Goal: Task Accomplishment & Management: Complete application form

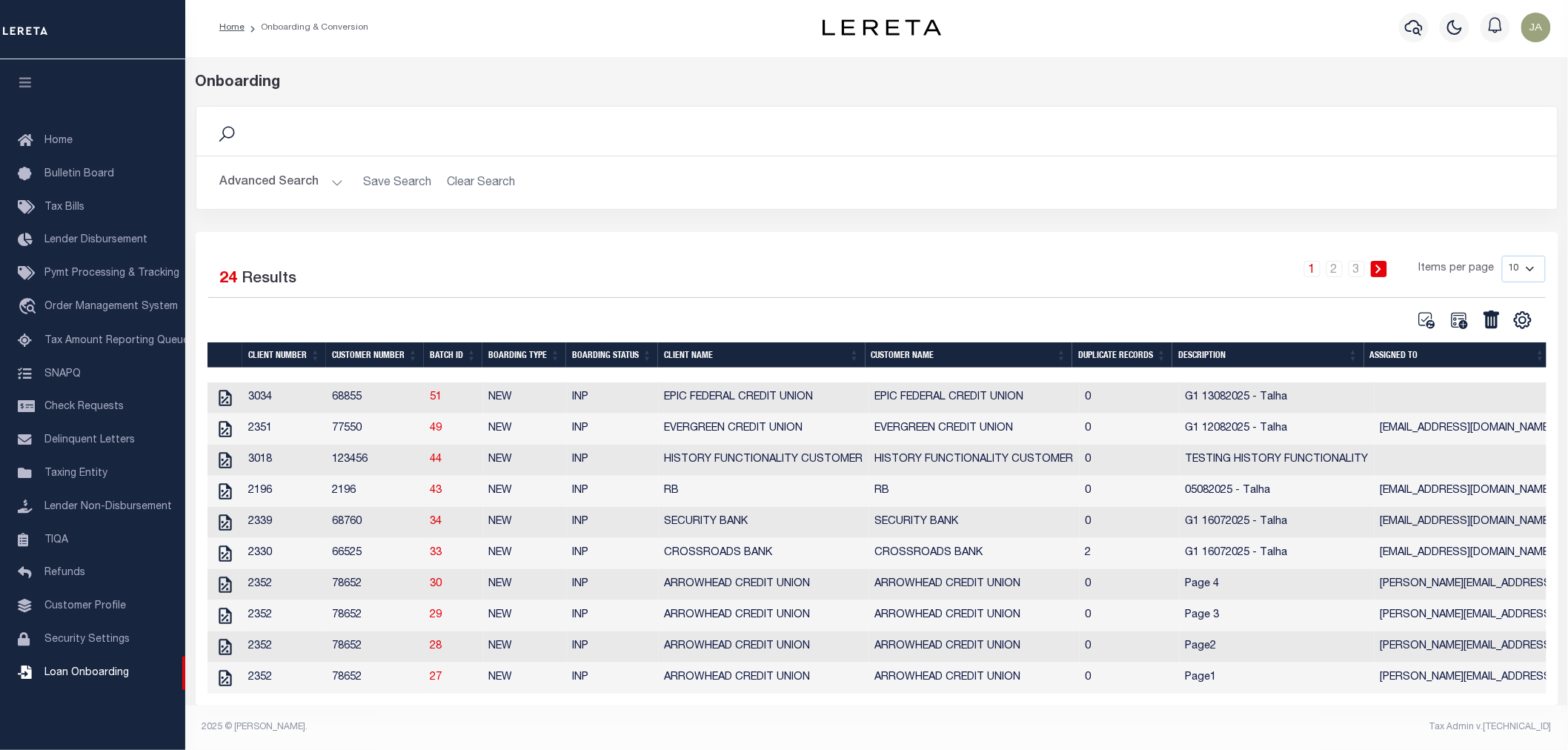
scroll to position [9, 0]
click at [1337, 266] on link "2" at bounding box center [1334, 268] width 16 height 16
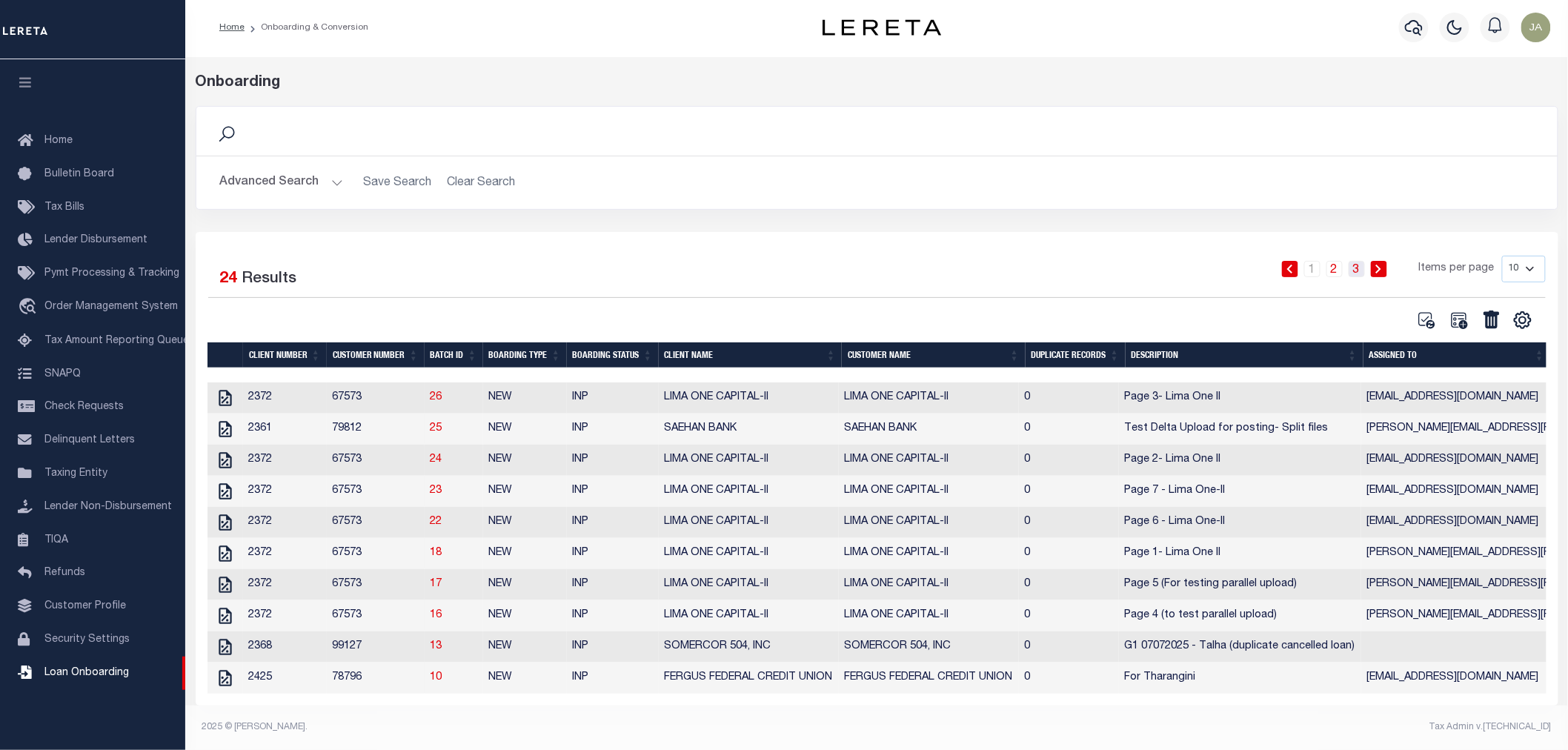
click at [1353, 266] on link "3" at bounding box center [1356, 268] width 16 height 16
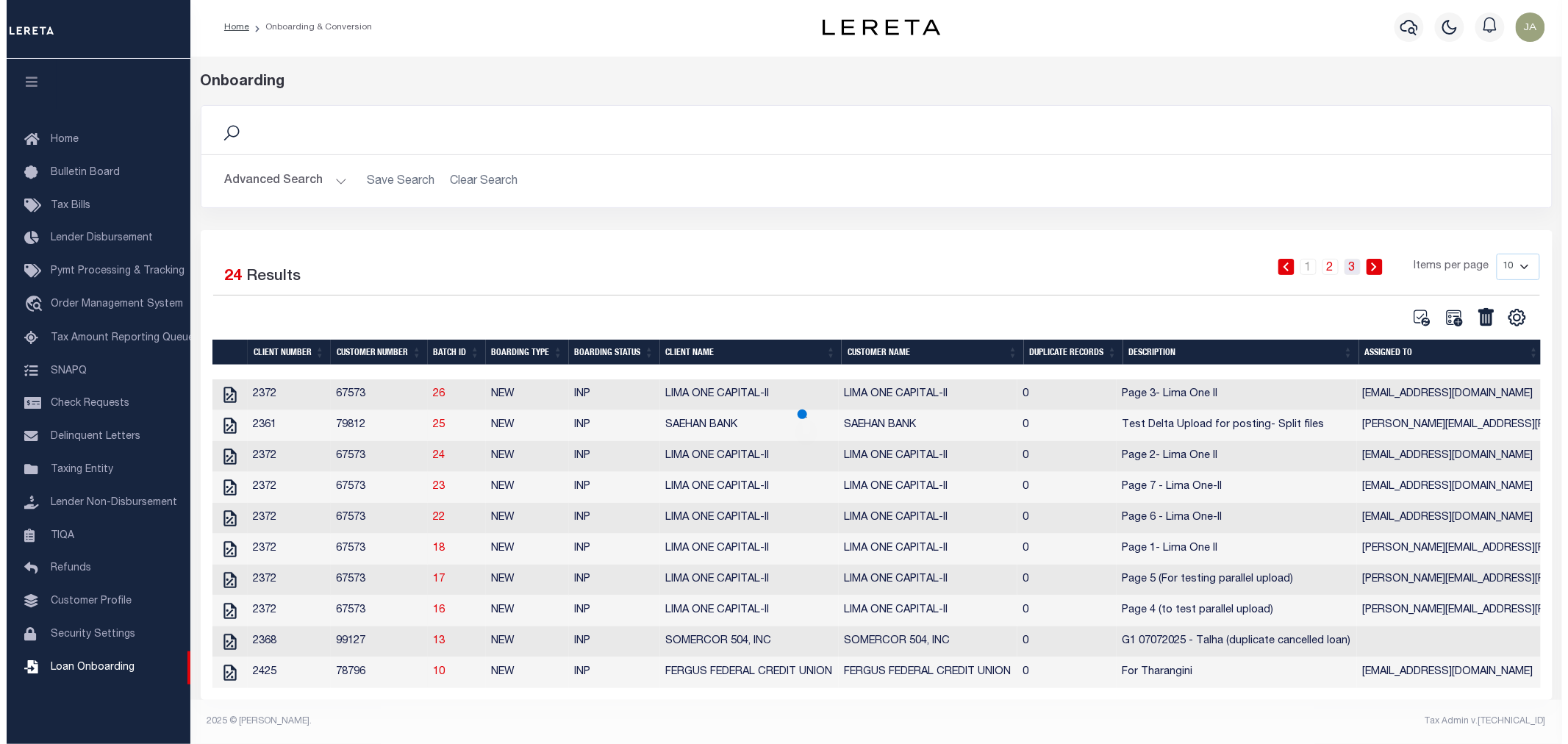
scroll to position [0, 0]
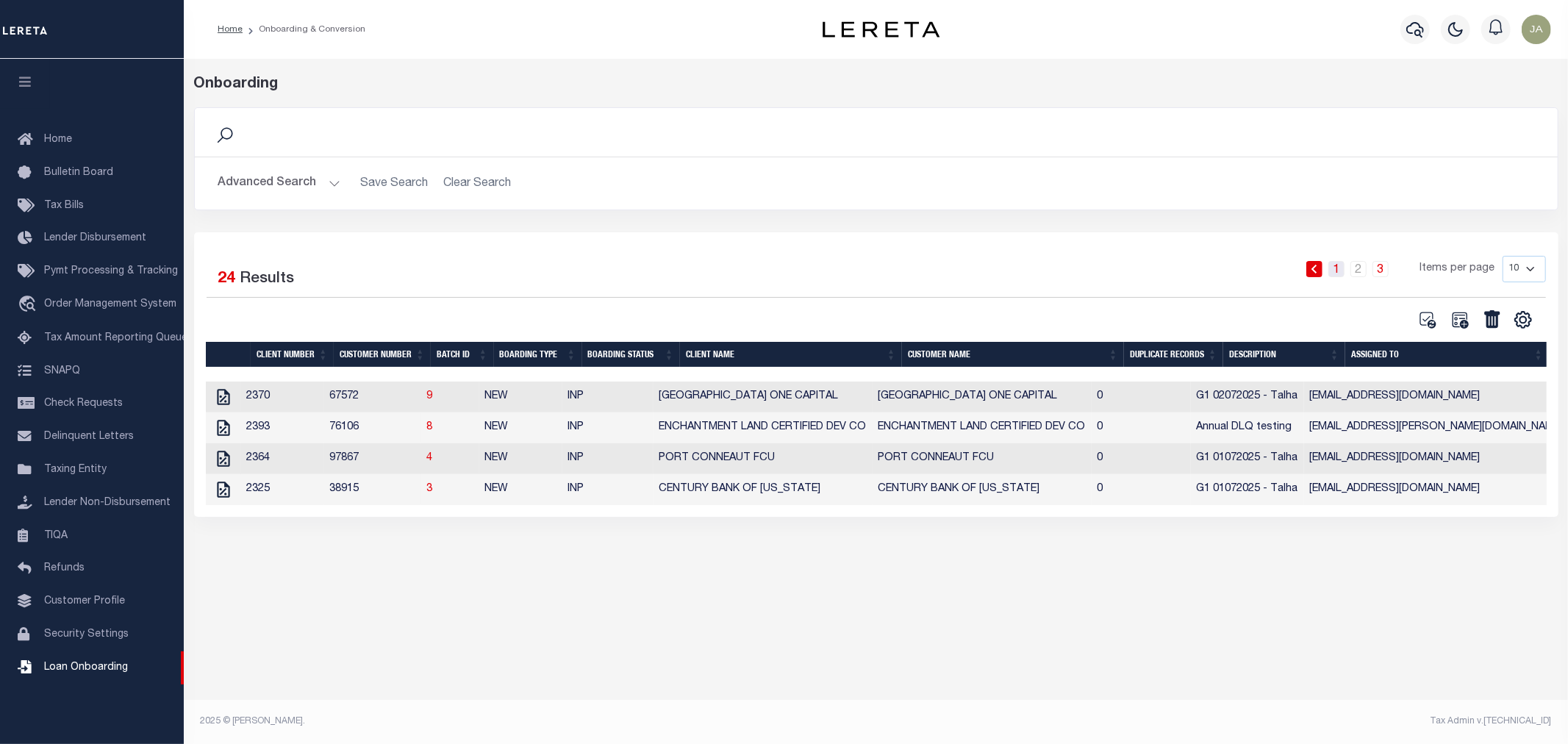
click at [1341, 273] on link "1" at bounding box center [1336, 268] width 16 height 16
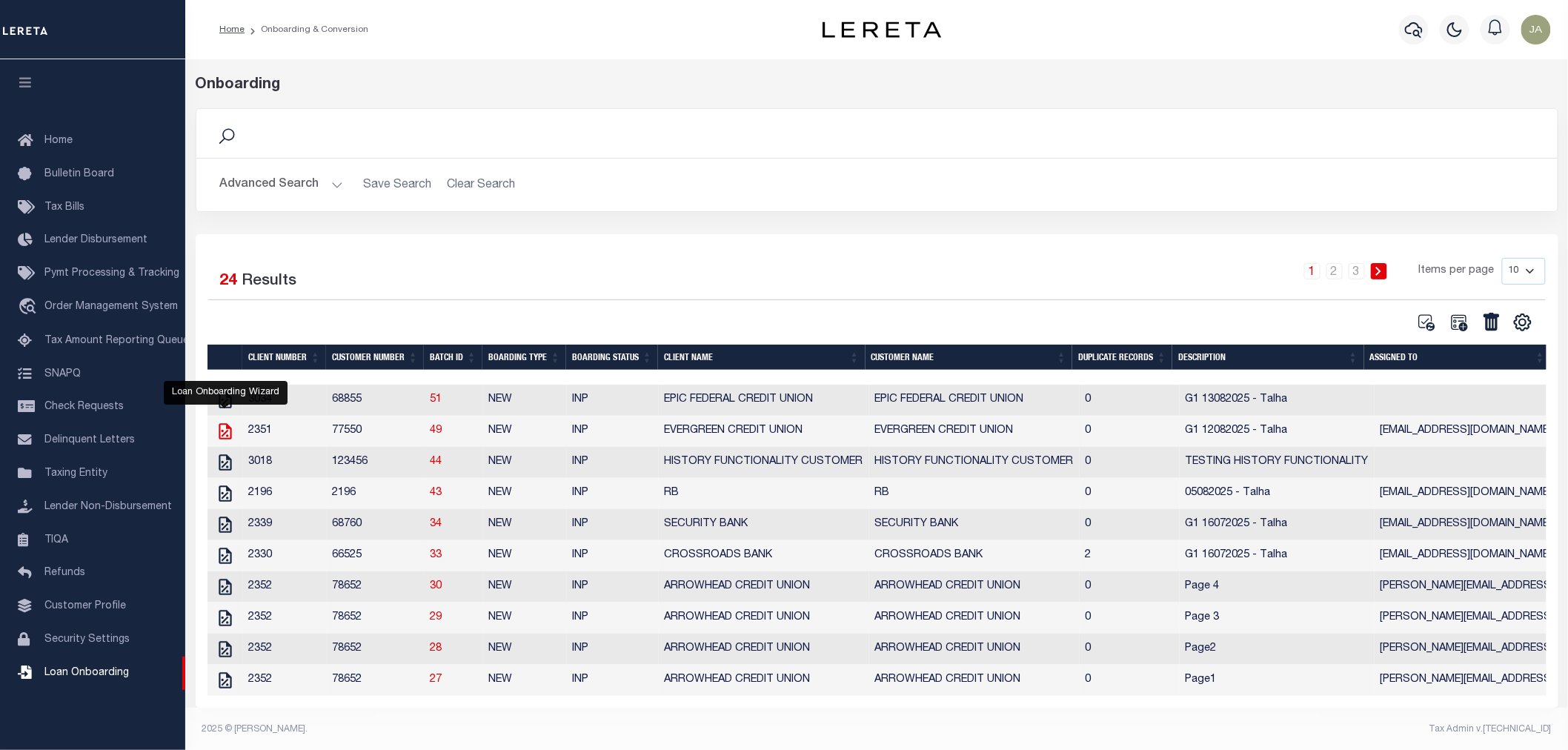
click at [216, 435] on icon at bounding box center [225, 430] width 19 height 19
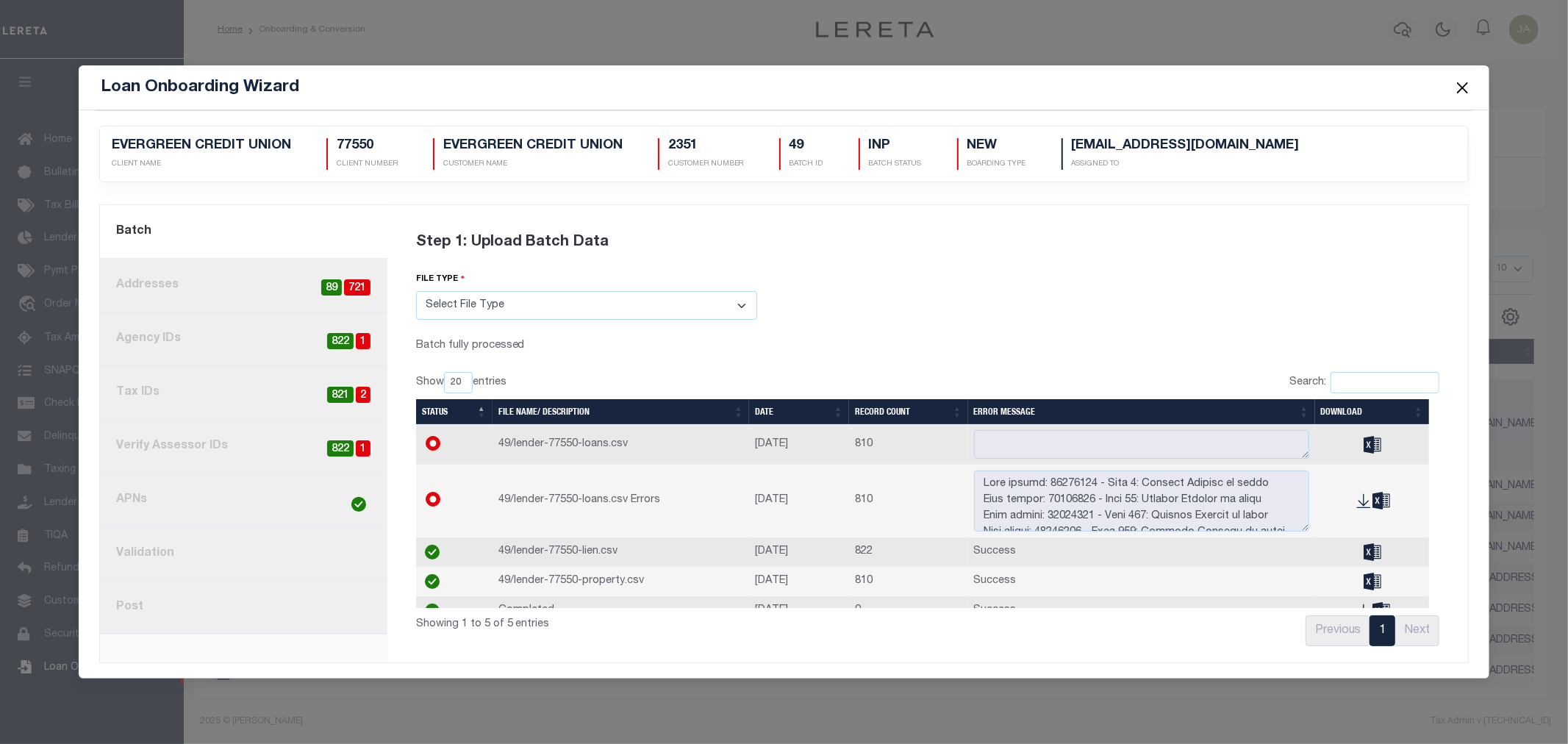
click at [368, 338] on span "1" at bounding box center [363, 341] width 15 height 17
radio input "true"
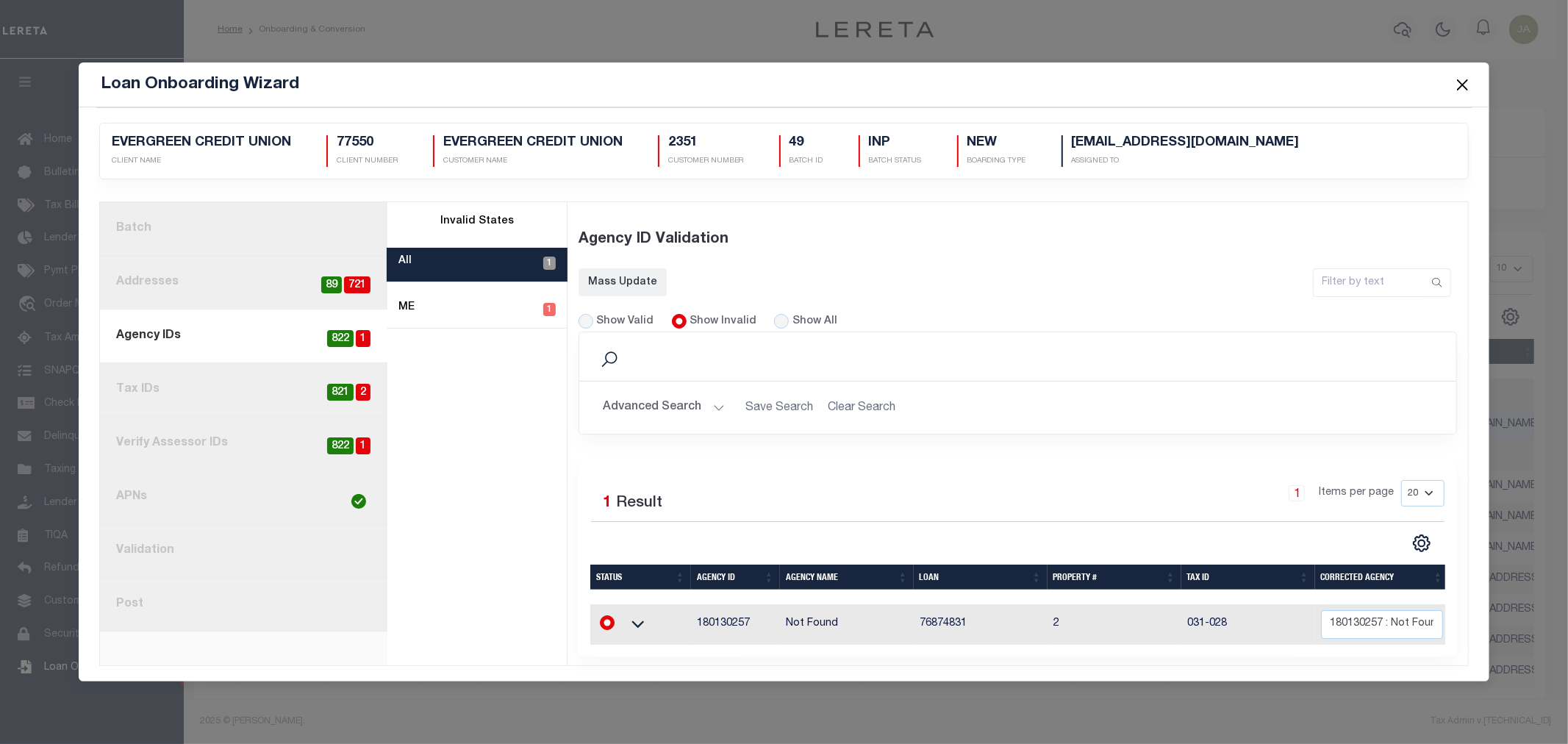
click at [584, 307] on div "Mass Update" at bounding box center [717, 291] width 300 height 45
click at [589, 317] on input "Show Valid" at bounding box center [586, 321] width 15 height 15
radio input "true"
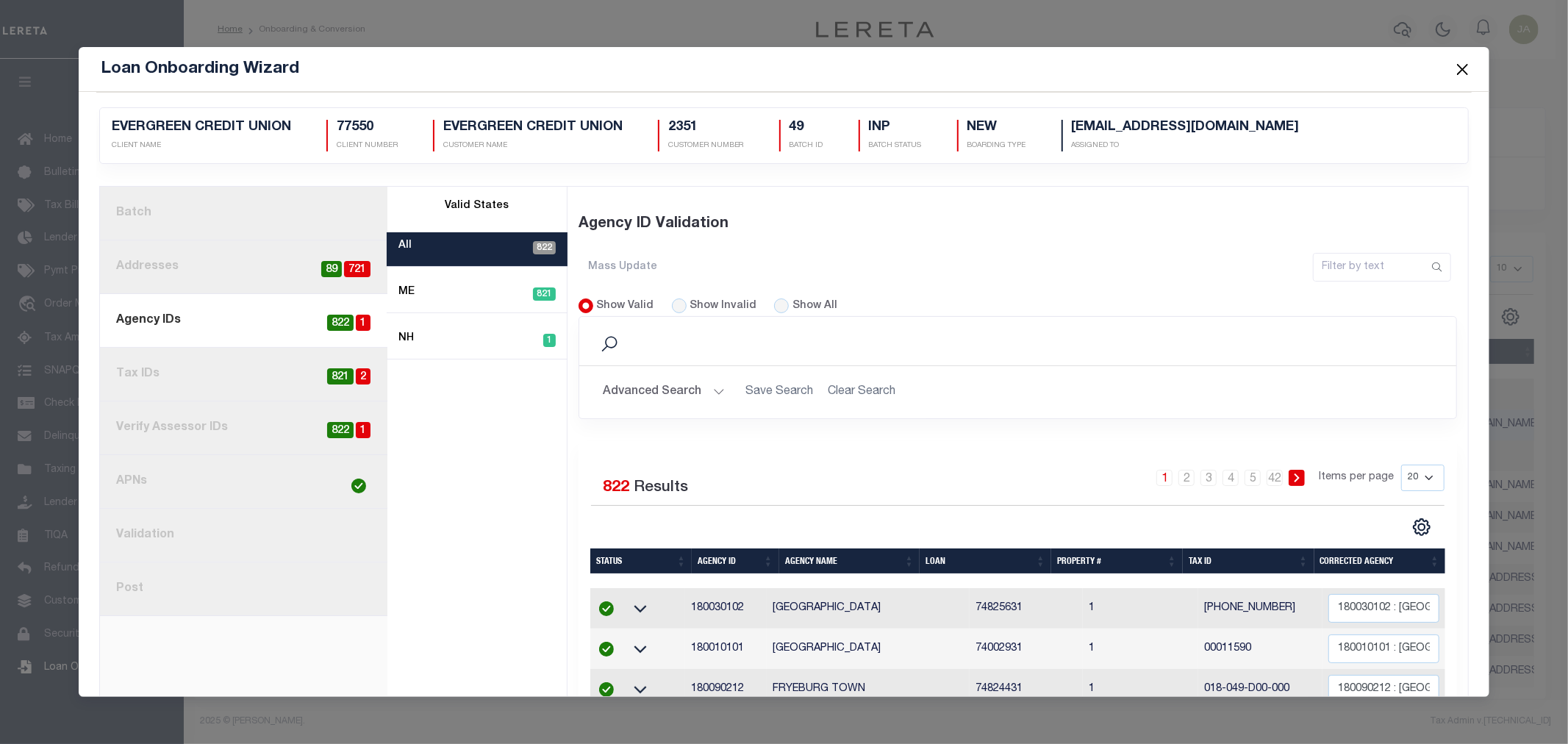
click at [1460, 70] on button "Close" at bounding box center [1461, 69] width 19 height 19
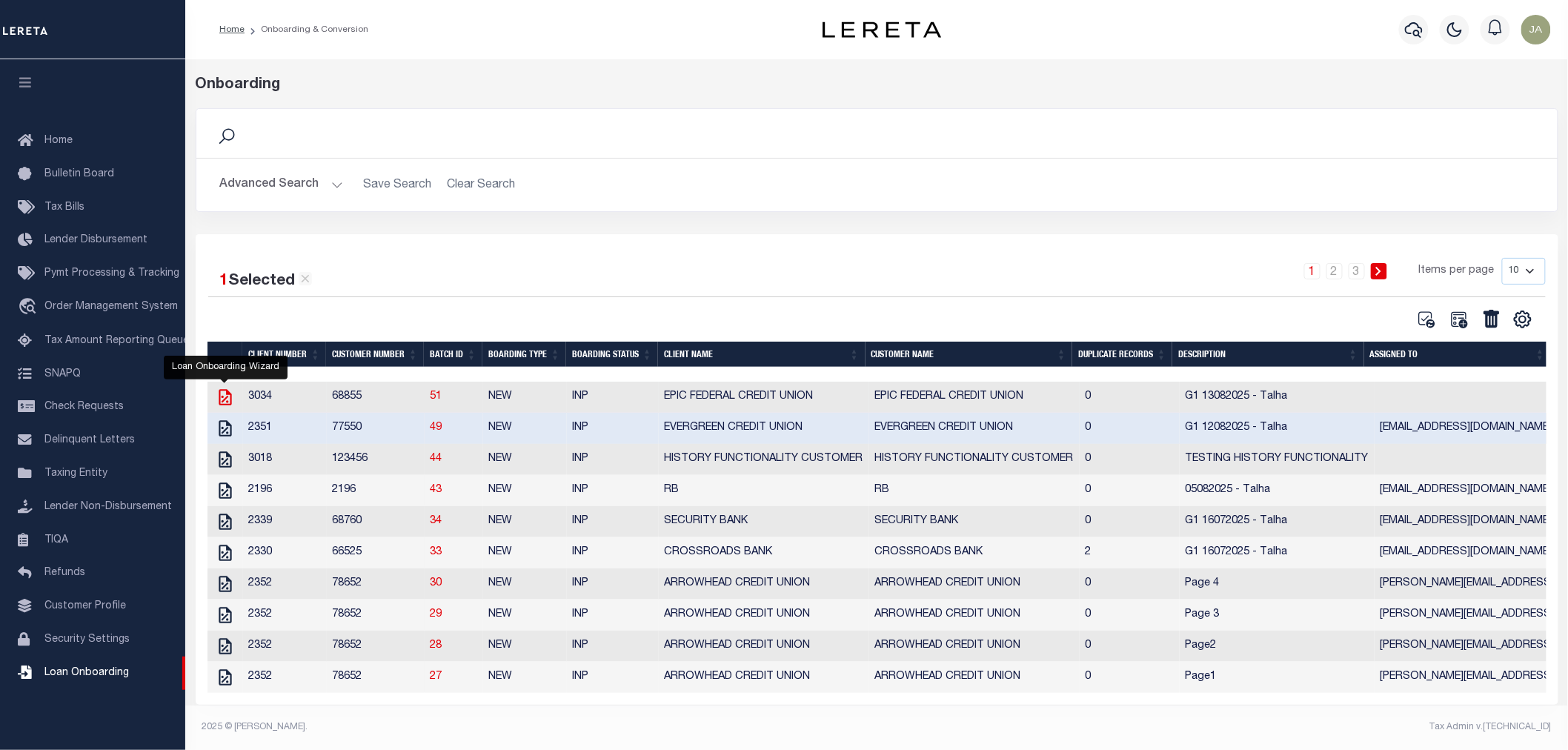
click at [224, 398] on icon "" at bounding box center [225, 397] width 19 height 19
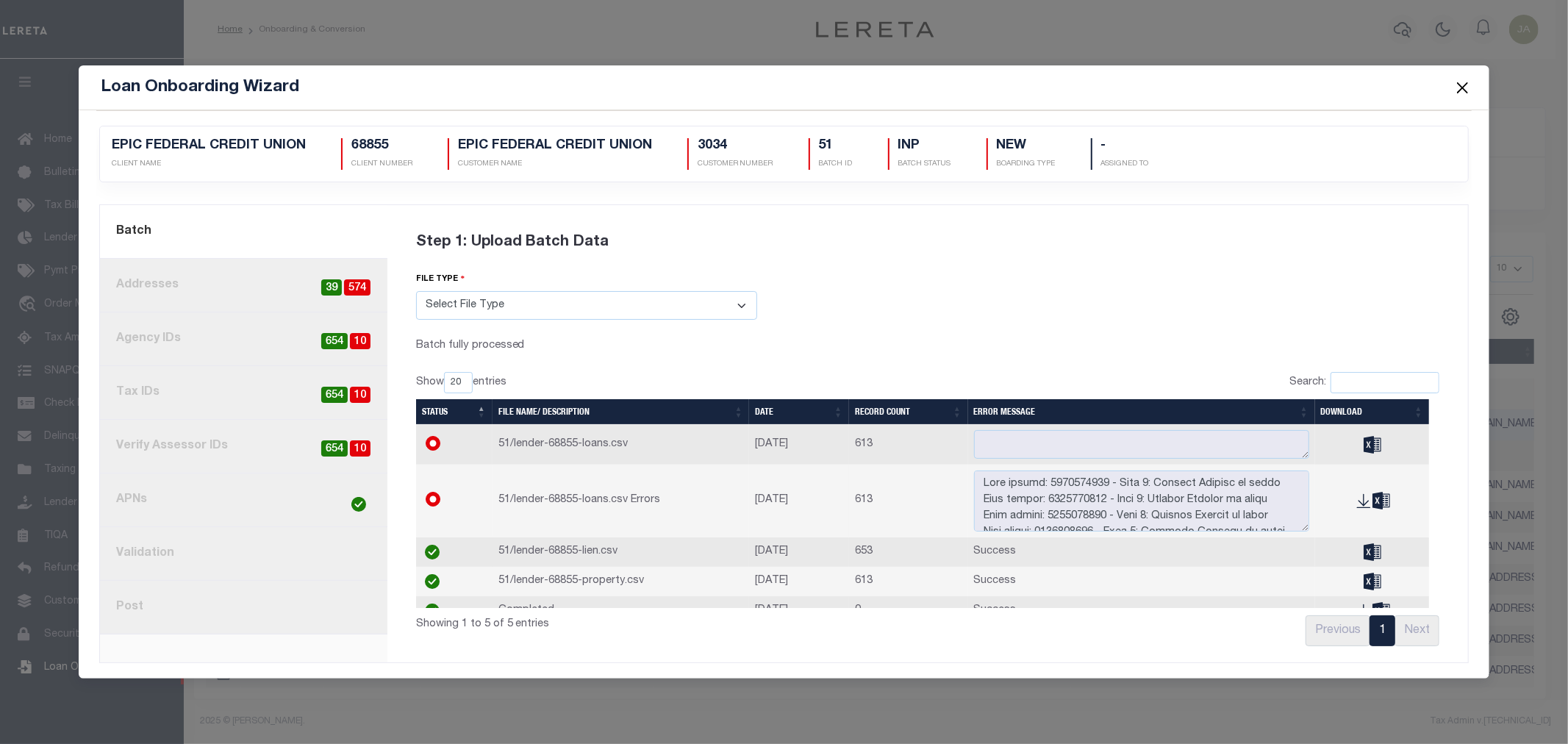
click at [1466, 91] on button "Close" at bounding box center [1461, 87] width 19 height 19
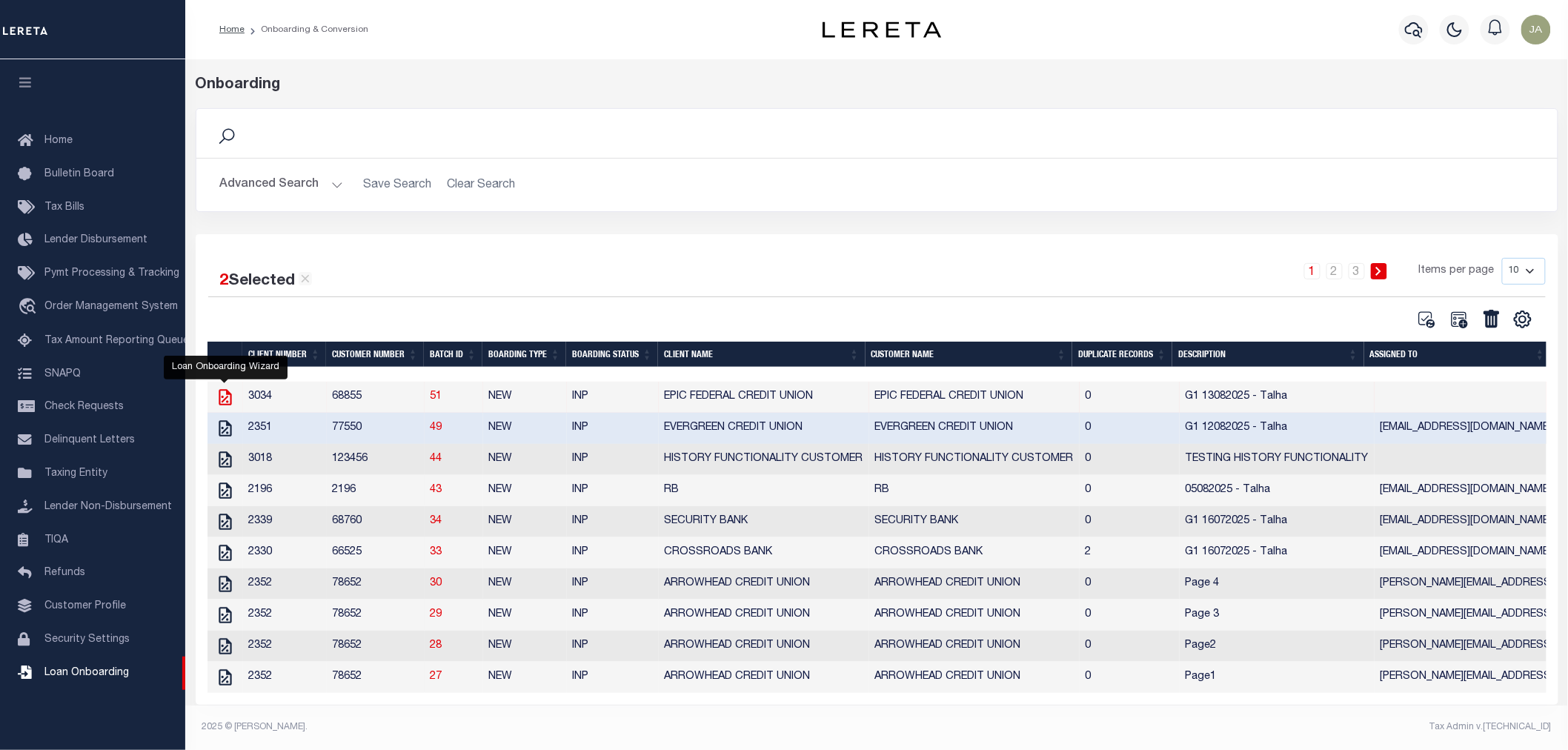
click at [228, 402] on icon "" at bounding box center [225, 397] width 19 height 19
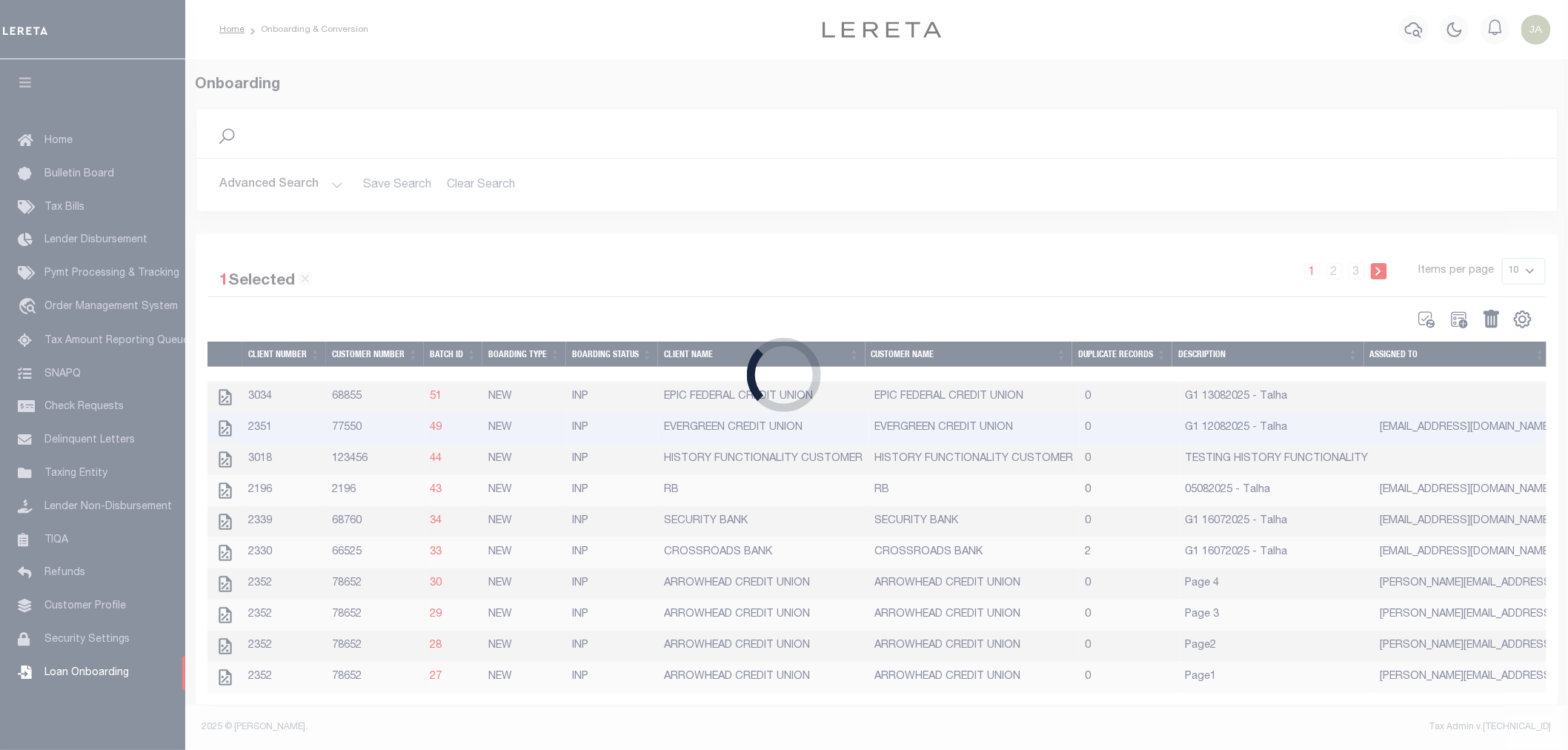
click at [233, 397] on div "Loading..." at bounding box center [784, 375] width 1568 height 750
click at [225, 397] on div "Loading..." at bounding box center [784, 375] width 1568 height 750
click at [768, 267] on div "Loading..." at bounding box center [784, 375] width 1568 height 750
click at [358, 39] on div "Loading..." at bounding box center [784, 375] width 1568 height 750
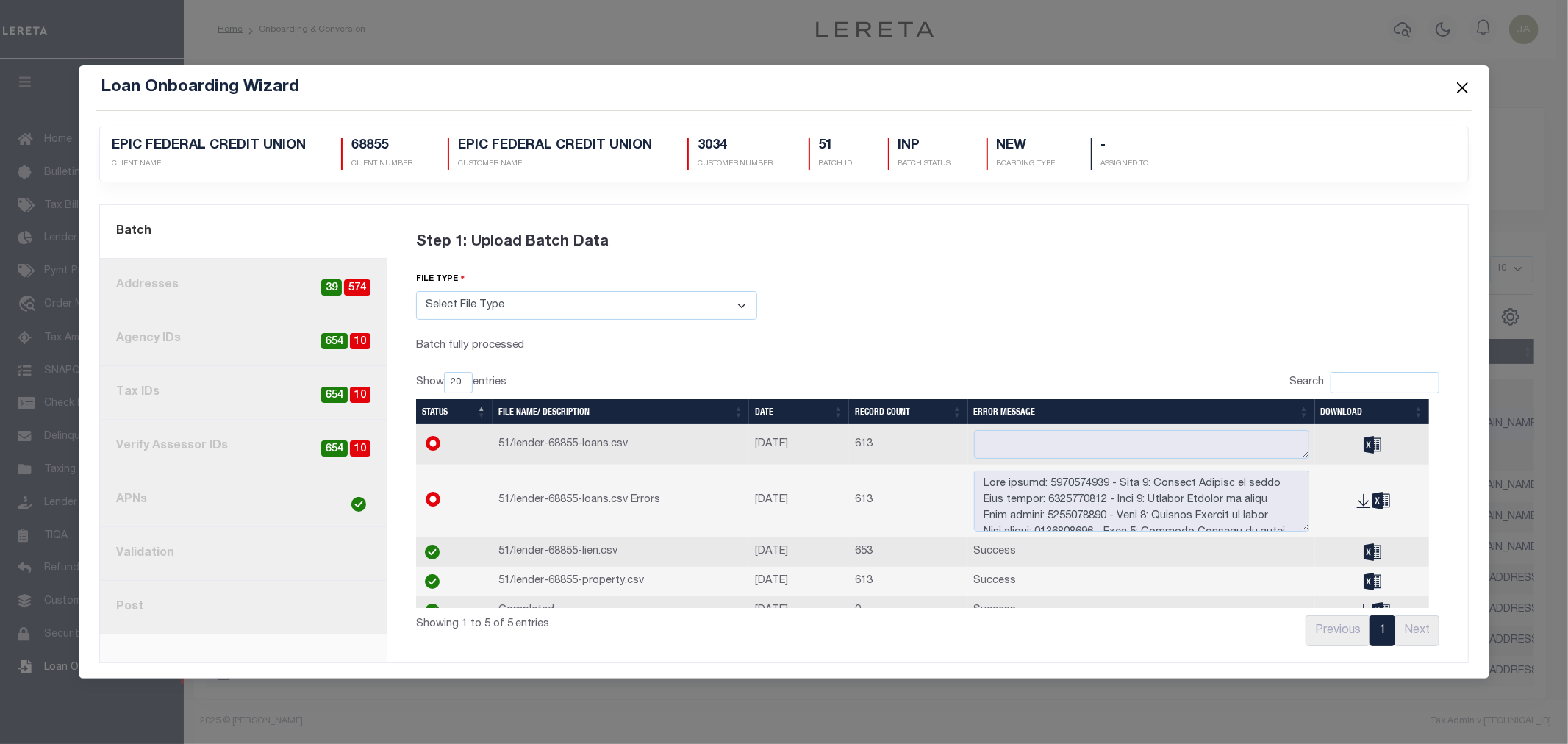
click at [243, 637] on div "current step: 1. Batch 2. Addresses 574 39 3. Agency IDs 10 654 4. Tax IDs 10 6…" at bounding box center [243, 433] width 288 height 457
click at [245, 611] on link "8. Post" at bounding box center [243, 607] width 288 height 54
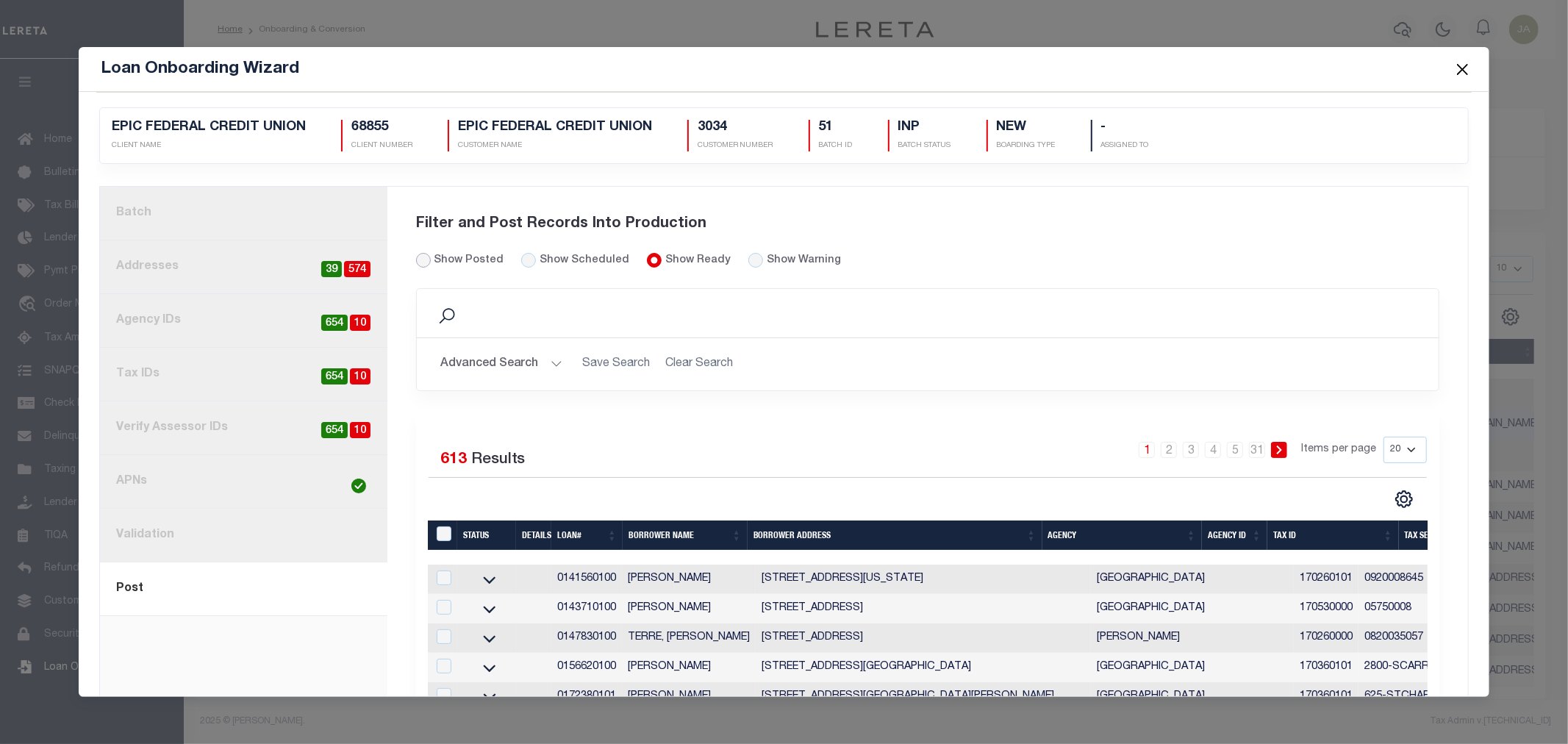
click at [416, 262] on input "Show Posted" at bounding box center [424, 260] width 15 height 15
radio input "true"
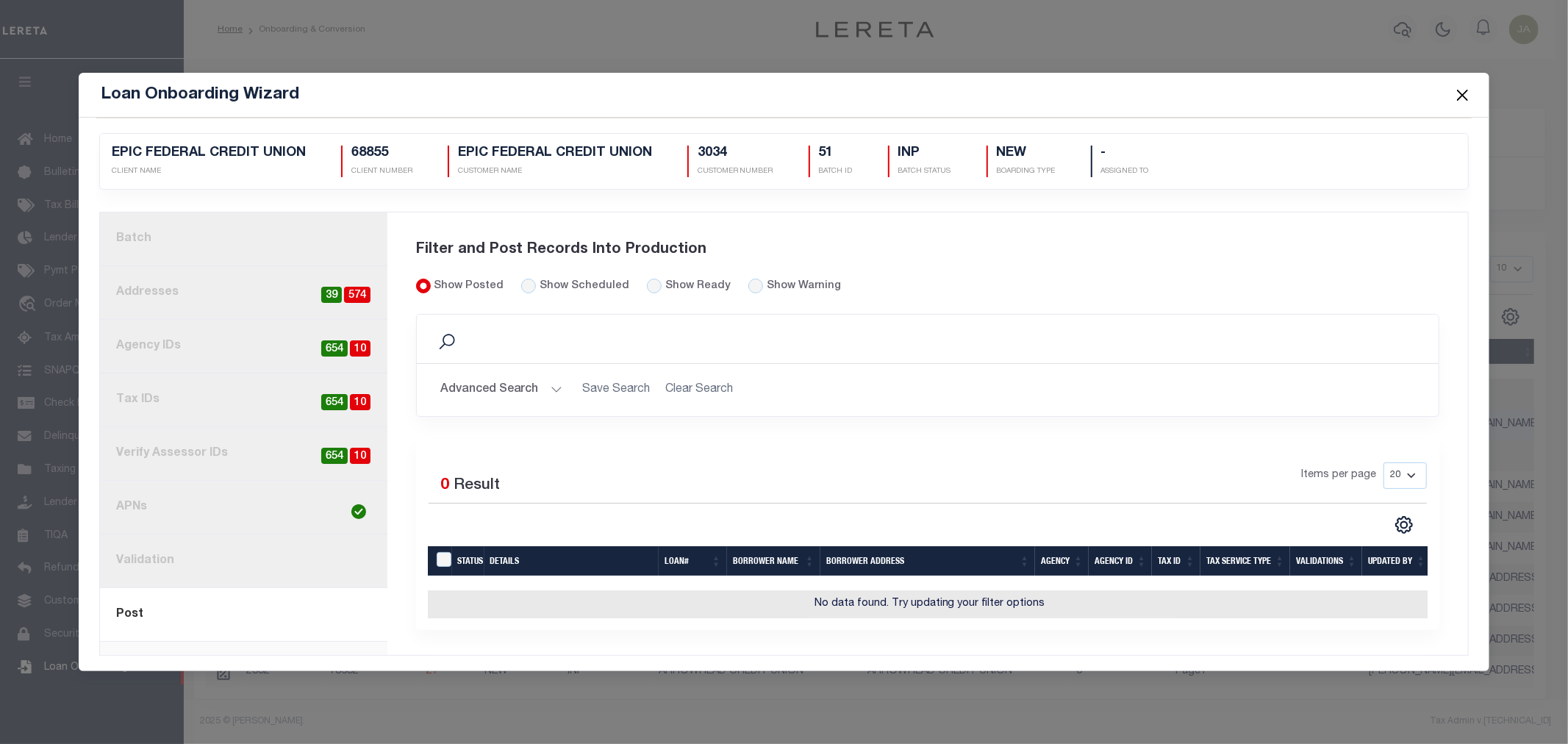
click at [423, 282] on input "Show Posted" at bounding box center [424, 286] width 15 height 15
click at [647, 282] on input "Show Ready" at bounding box center [654, 286] width 15 height 15
radio input "true"
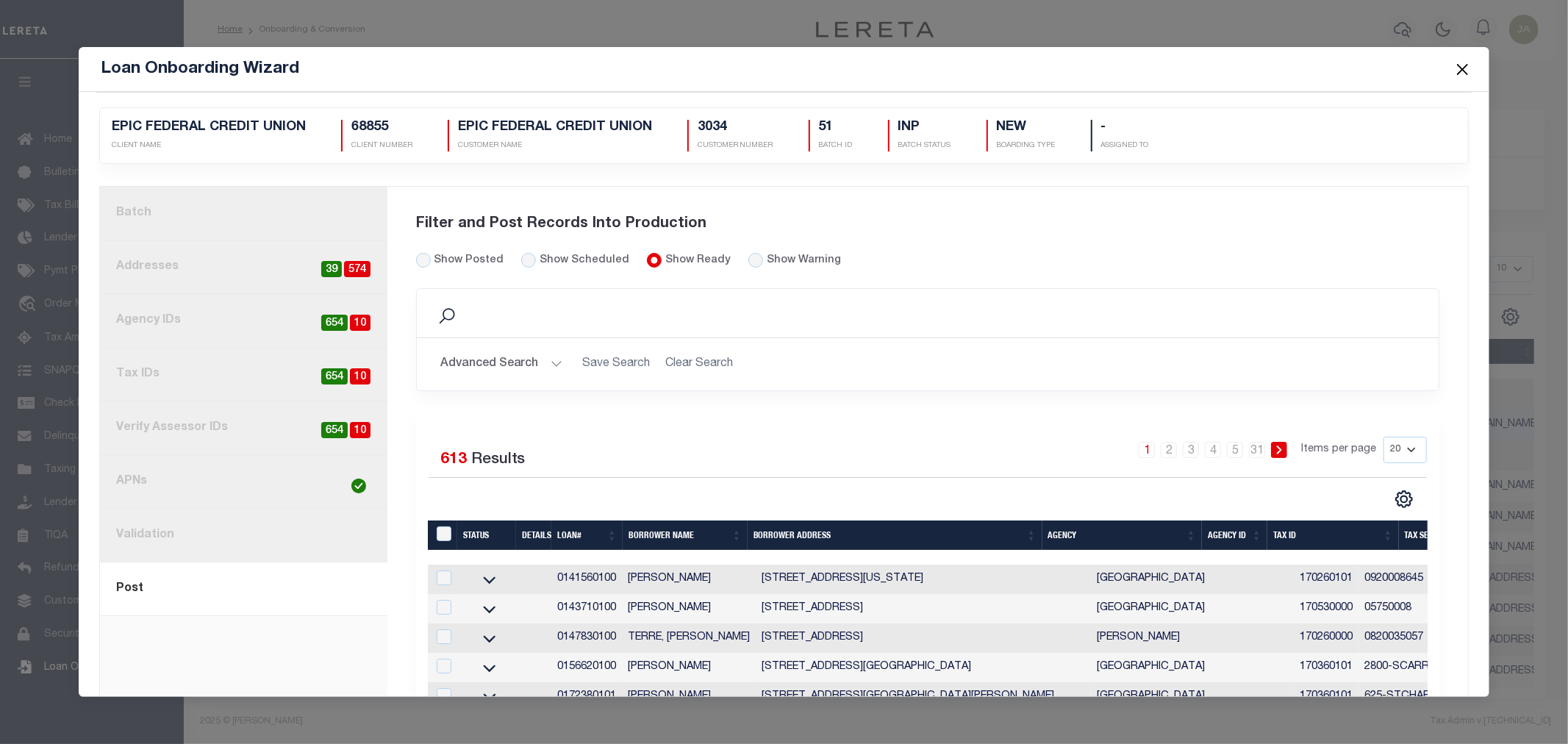
click at [1463, 68] on button "Close" at bounding box center [1461, 69] width 19 height 19
